Goal: Obtain resource: Download file/media

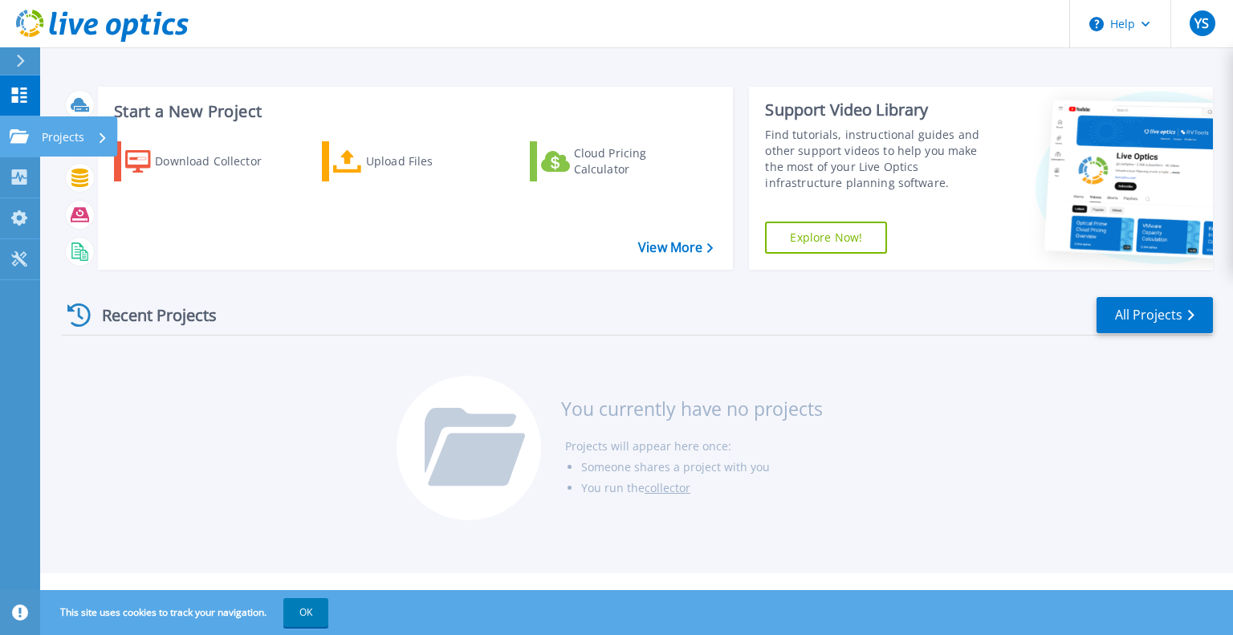
click at [24, 137] on icon at bounding box center [19, 136] width 19 height 14
click at [348, 341] on div "Recent Projects All Projects You currently have no projects Projects will appea…" at bounding box center [637, 410] width 1151 height 254
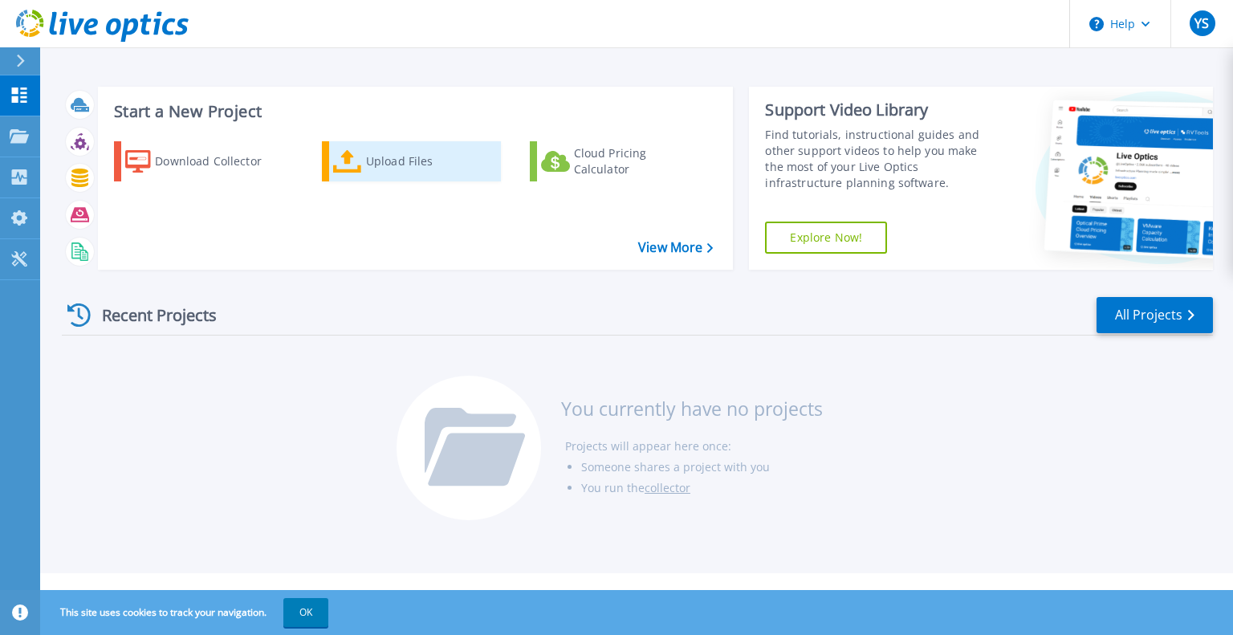
click at [339, 173] on link "Upload Files" at bounding box center [411, 161] width 179 height 40
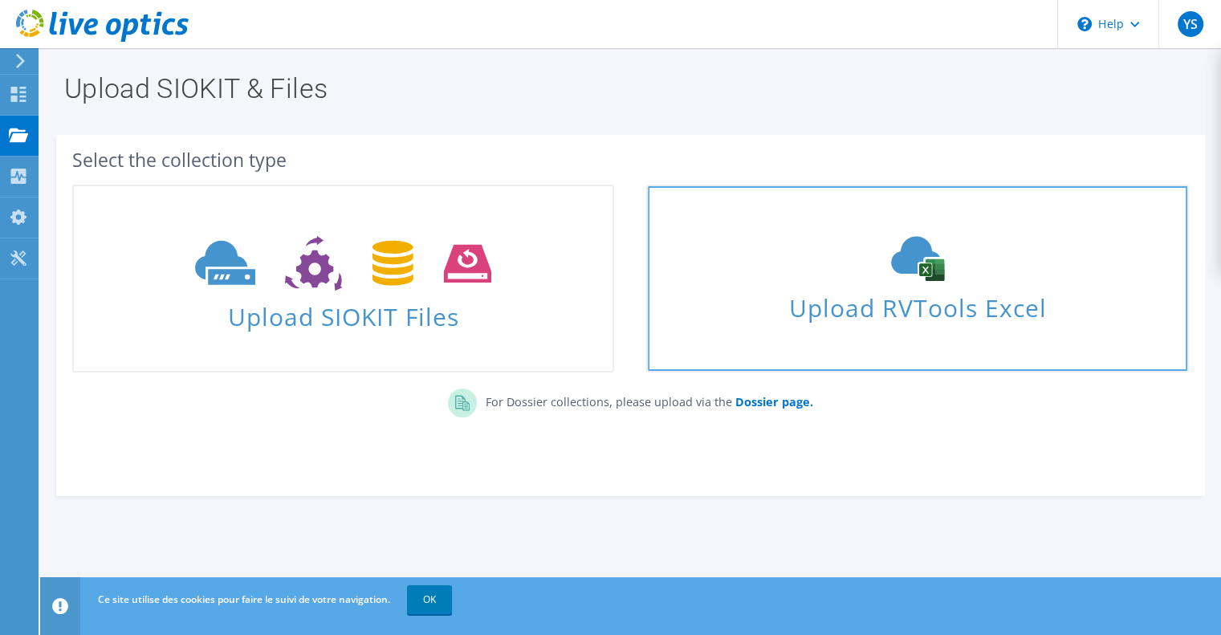
click at [950, 286] on div "Upload RVTools Excel" at bounding box center [917, 278] width 539 height 85
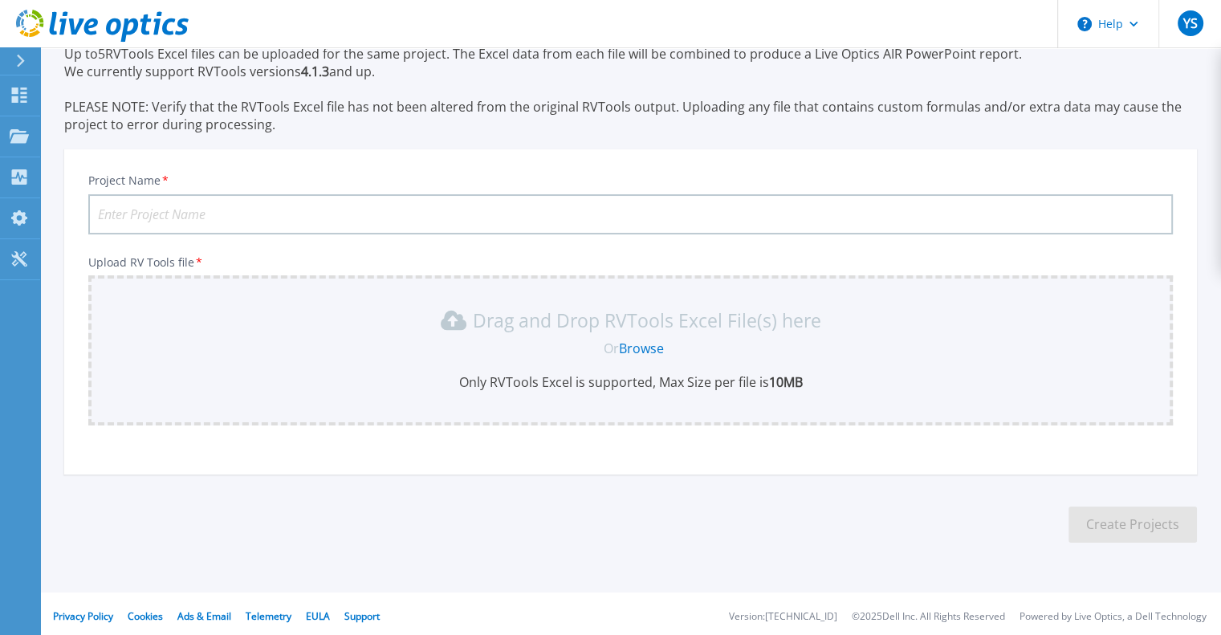
scroll to position [74, 0]
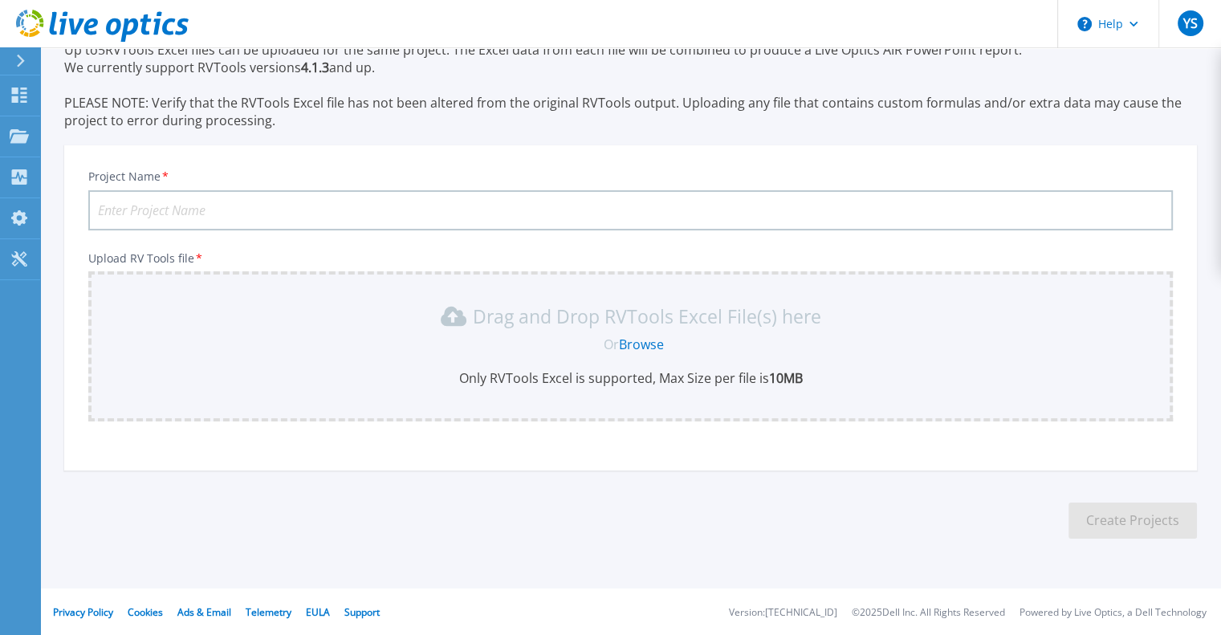
click at [656, 343] on link "Browse" at bounding box center [641, 345] width 45 height 18
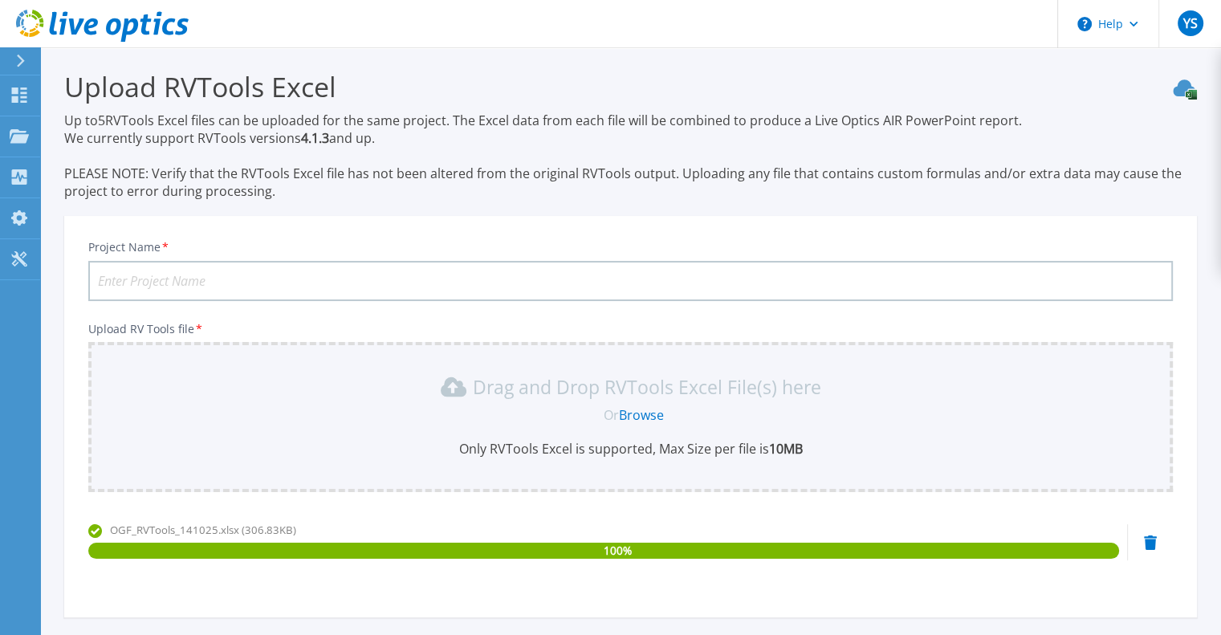
scroll to position [0, 0]
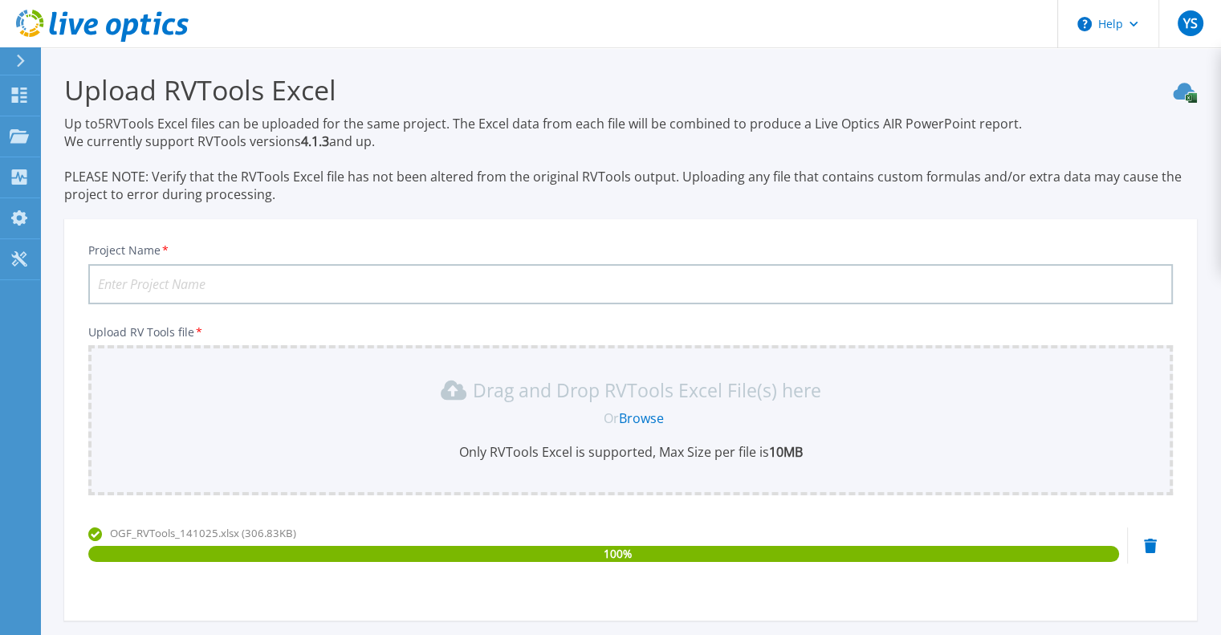
click at [420, 283] on input "Project Name *" at bounding box center [630, 284] width 1084 height 40
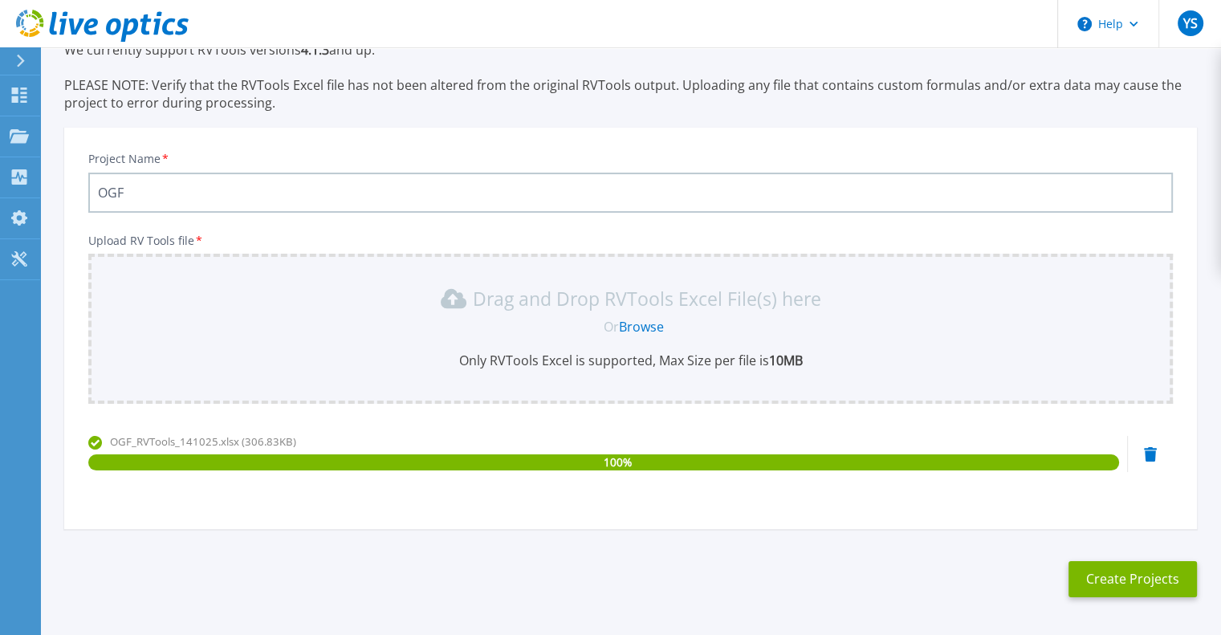
scroll to position [150, 0]
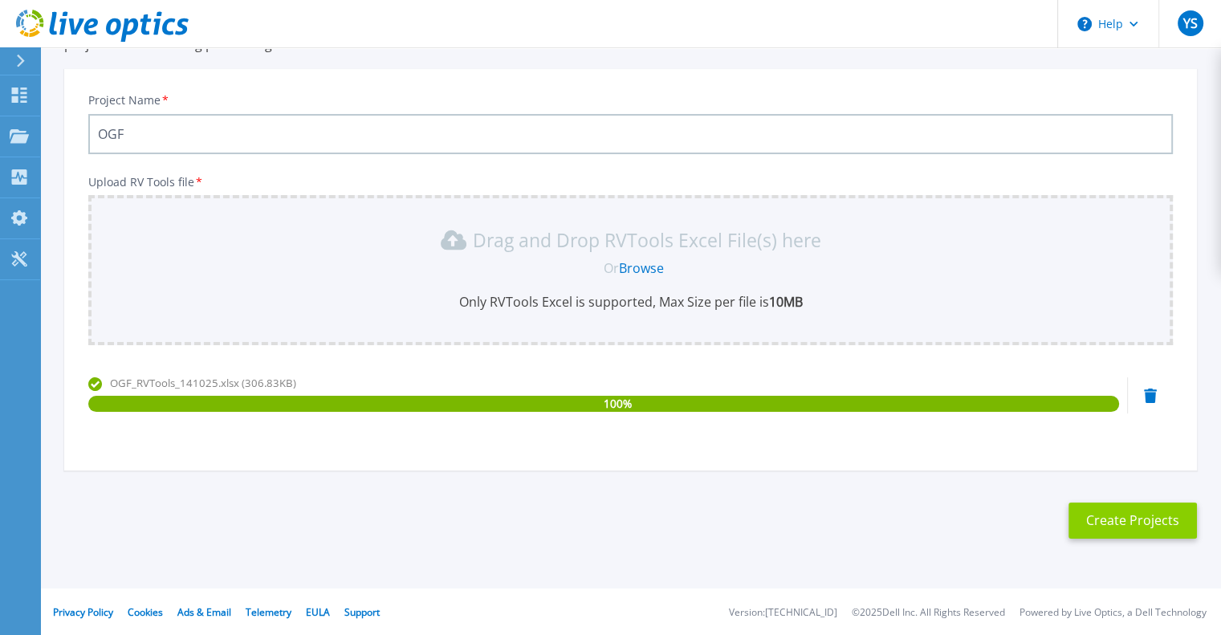
type input "OGF"
click at [1113, 506] on button "Create Projects" at bounding box center [1132, 520] width 128 height 36
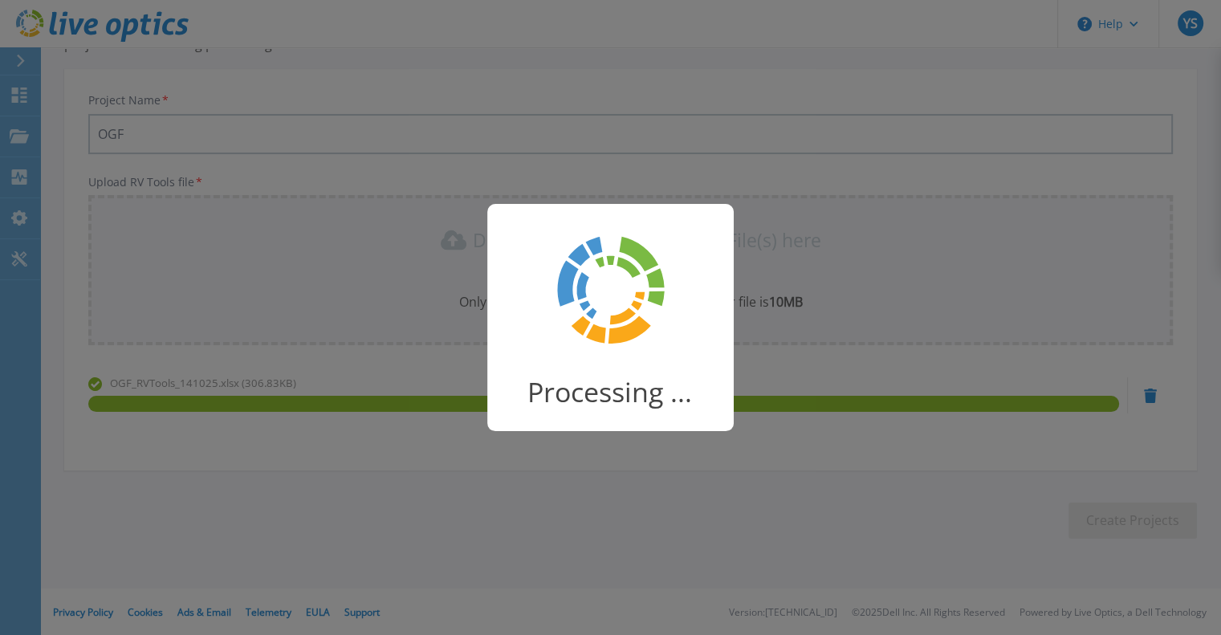
scroll to position [127, 0]
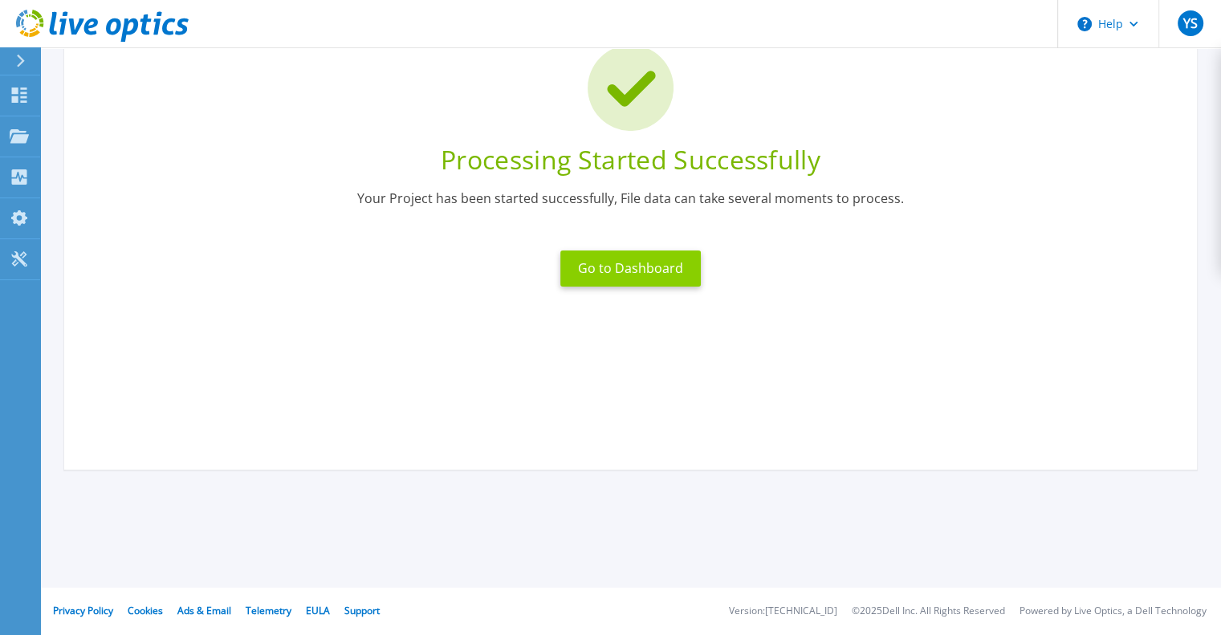
click at [661, 260] on button "Go to Dashboard" at bounding box center [630, 268] width 140 height 36
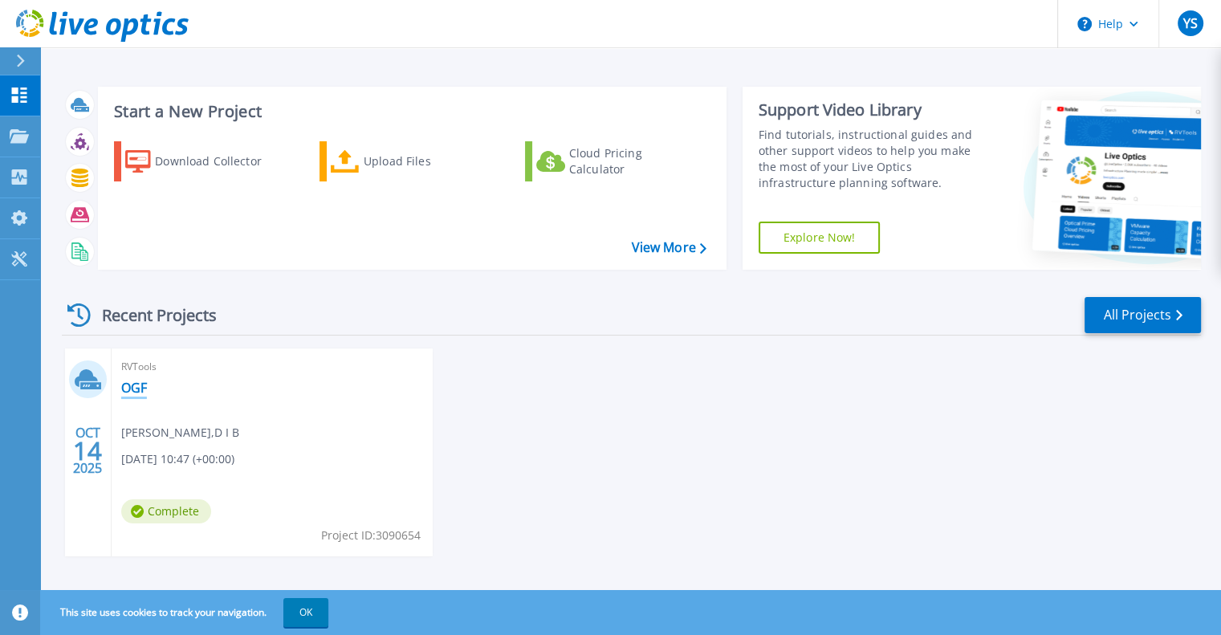
click at [133, 387] on link "OGF" at bounding box center [134, 388] width 26 height 16
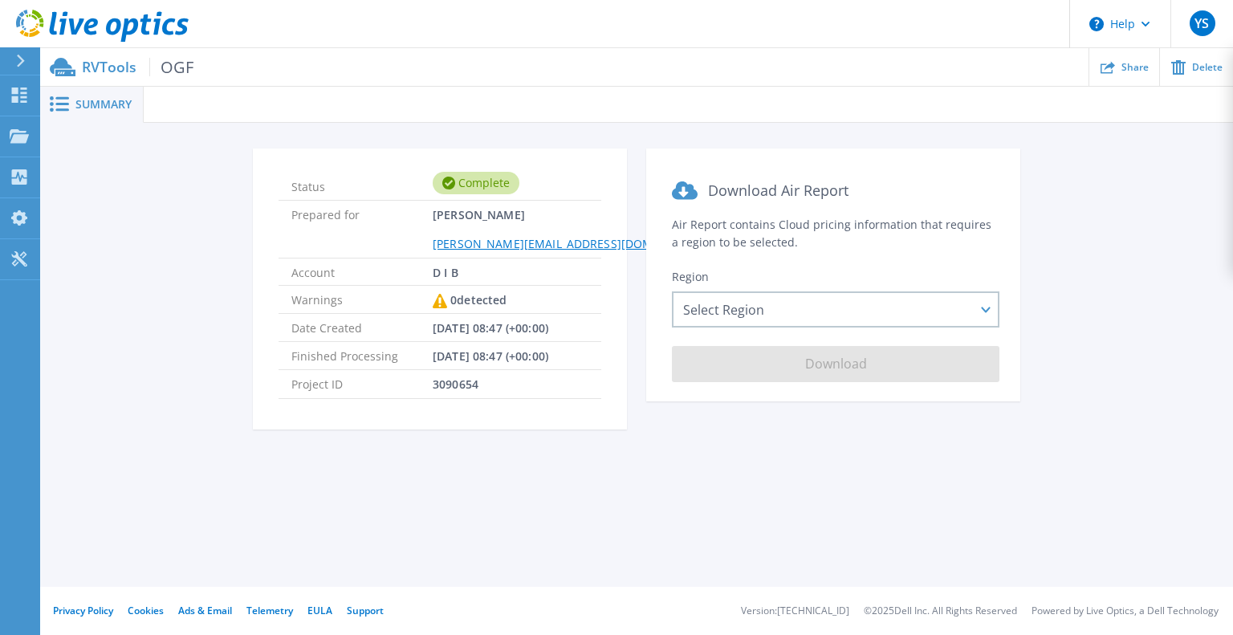
click at [87, 103] on span "Summary" at bounding box center [103, 104] width 56 height 11
click at [180, 67] on span "OGF" at bounding box center [171, 67] width 44 height 18
click at [104, 104] on span "Summary" at bounding box center [103, 104] width 56 height 11
click at [22, 168] on link "Collectors Collectors" at bounding box center [20, 177] width 40 height 41
click at [506, 454] on div "Status Complete Prepared for [PERSON_NAME] [PERSON_NAME][EMAIL_ADDRESS][DOMAIN_…" at bounding box center [636, 298] width 1193 height 350
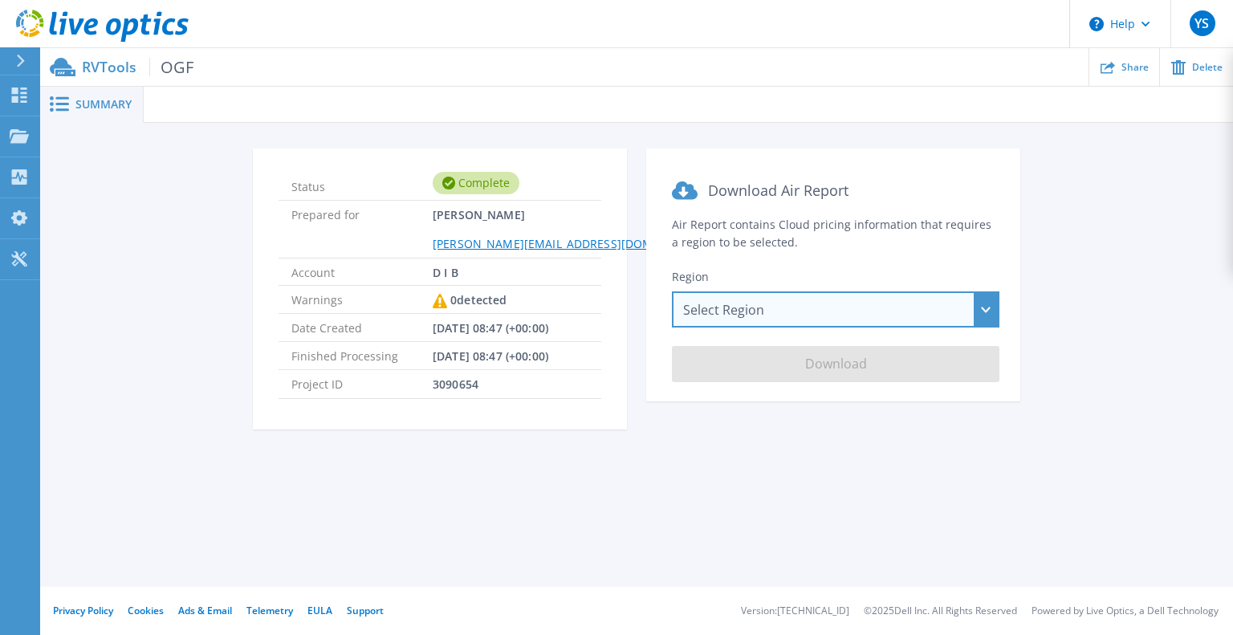
click at [821, 306] on div "Select Region [GEOGRAPHIC_DATA] ([GEOGRAPHIC_DATA]) [GEOGRAPHIC_DATA] ([GEOGRAP…" at bounding box center [835, 309] width 327 height 36
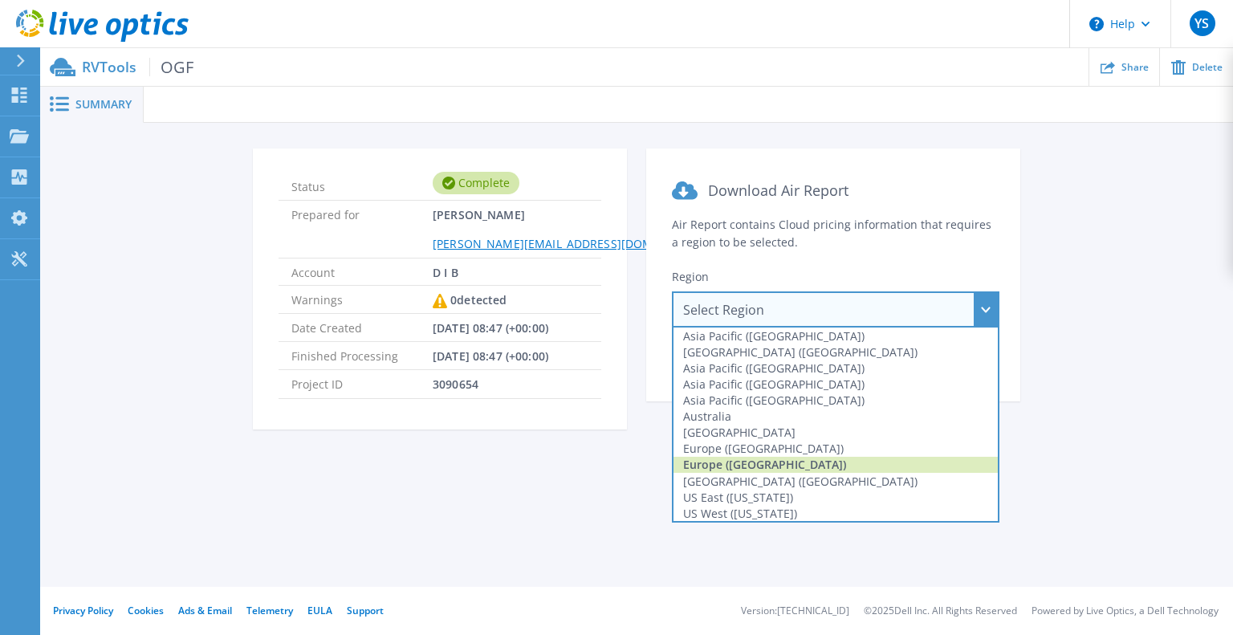
click at [793, 461] on div "Europe ([GEOGRAPHIC_DATA])" at bounding box center [835, 465] width 324 height 16
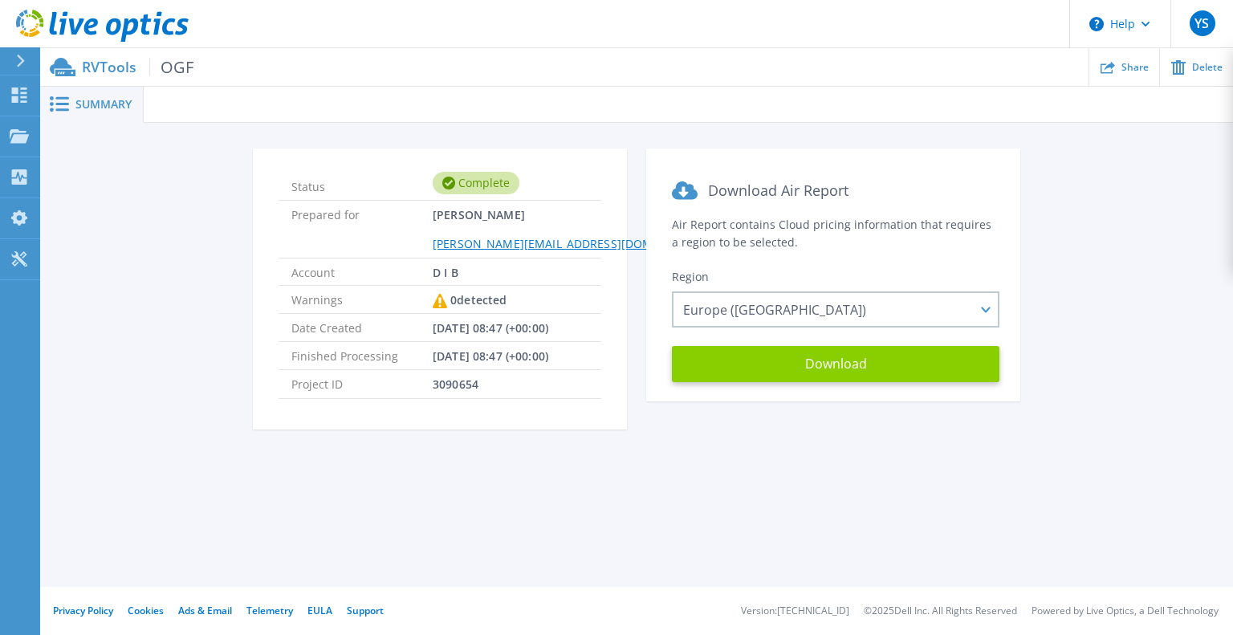
click at [822, 365] on button "Download" at bounding box center [835, 364] width 327 height 36
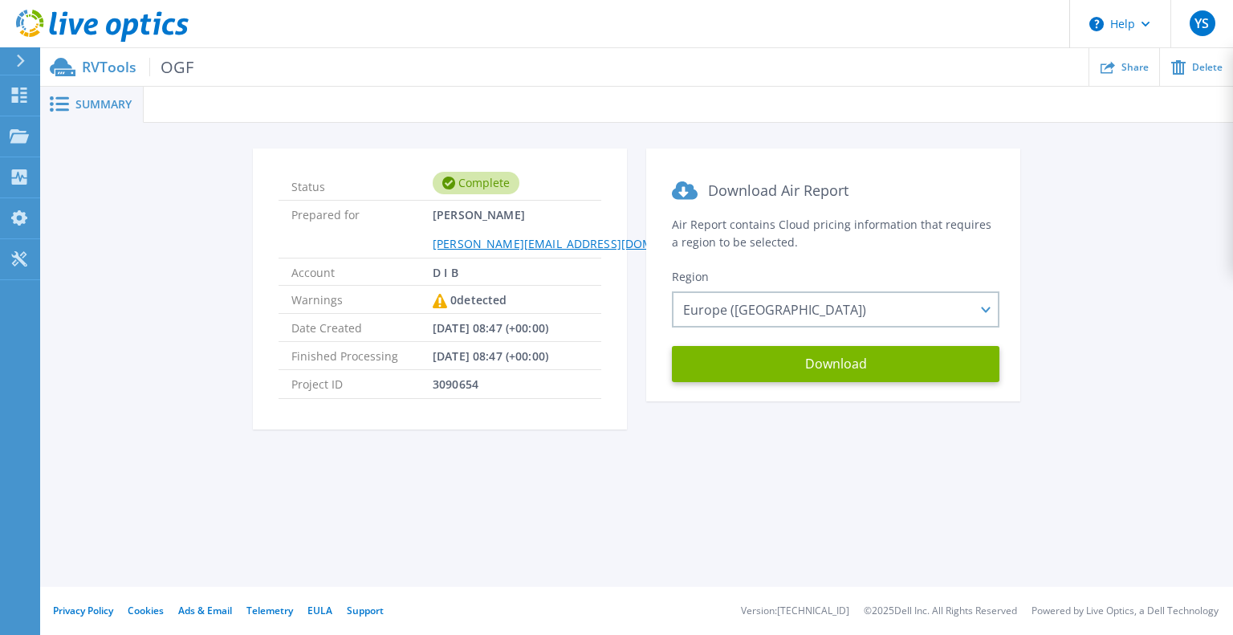
click at [187, 65] on span "OGF" at bounding box center [171, 67] width 44 height 18
